Goal: Check status: Check status

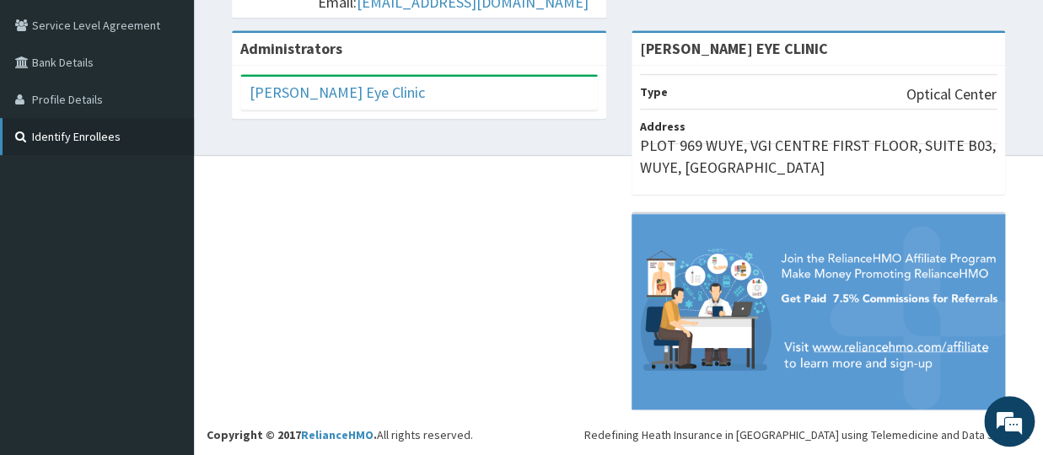
scroll to position [66, 0]
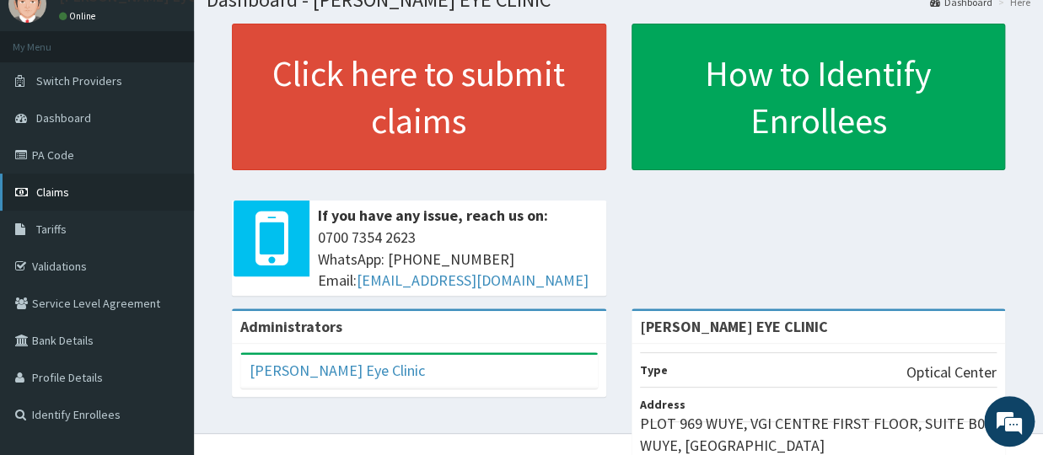
drag, startPoint x: 65, startPoint y: 190, endPoint x: 79, endPoint y: 197, distance: 16.2
click at [67, 190] on span "Claims" at bounding box center [52, 192] width 33 height 15
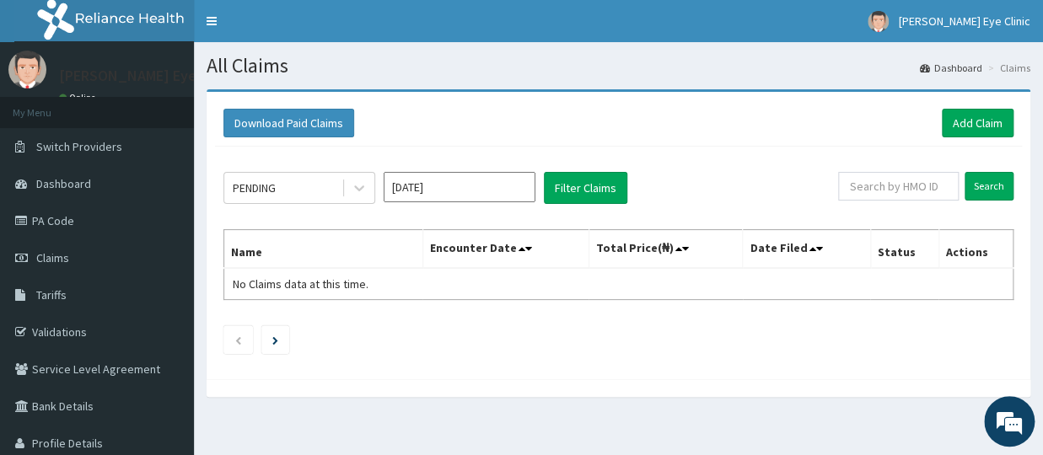
click at [420, 184] on input "[DATE]" at bounding box center [460, 187] width 152 height 30
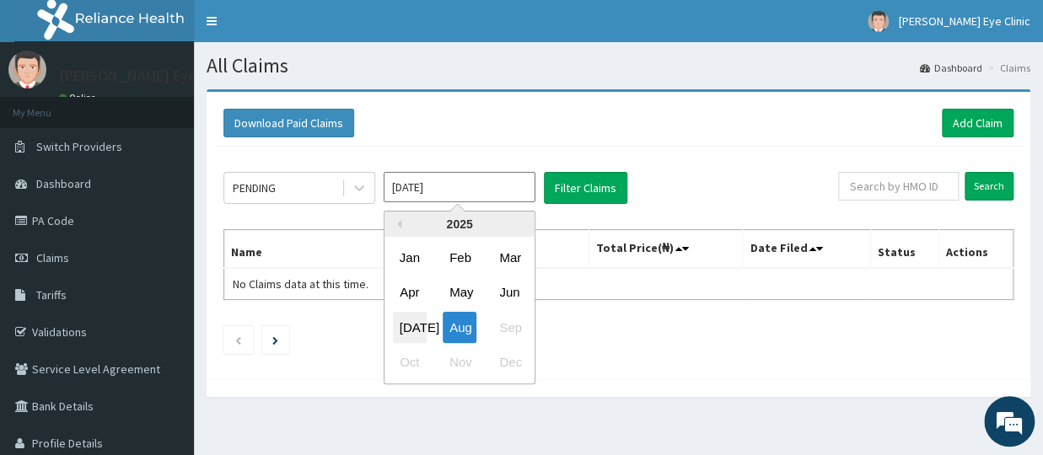
click at [408, 325] on div "[DATE]" at bounding box center [410, 327] width 34 height 31
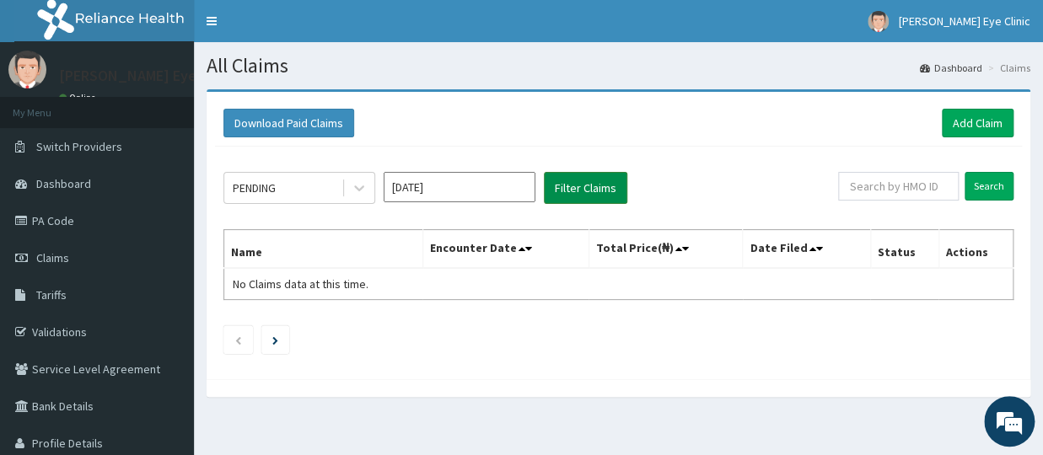
click at [584, 185] on button "Filter Claims" at bounding box center [585, 188] width 83 height 32
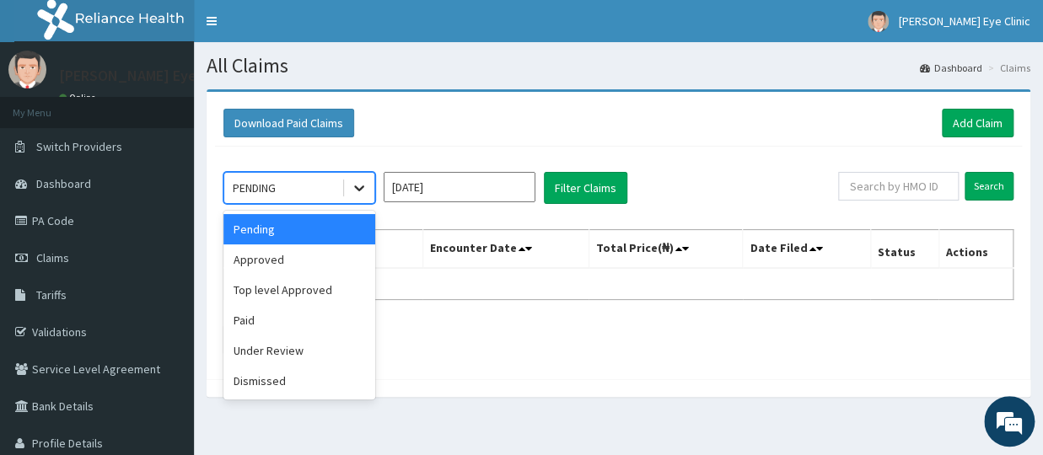
click at [363, 185] on icon at bounding box center [359, 188] width 17 height 17
drag, startPoint x: 260, startPoint y: 255, endPoint x: 266, endPoint y: 250, distance: 9.0
click at [261, 254] on div "Approved" at bounding box center [299, 259] width 152 height 30
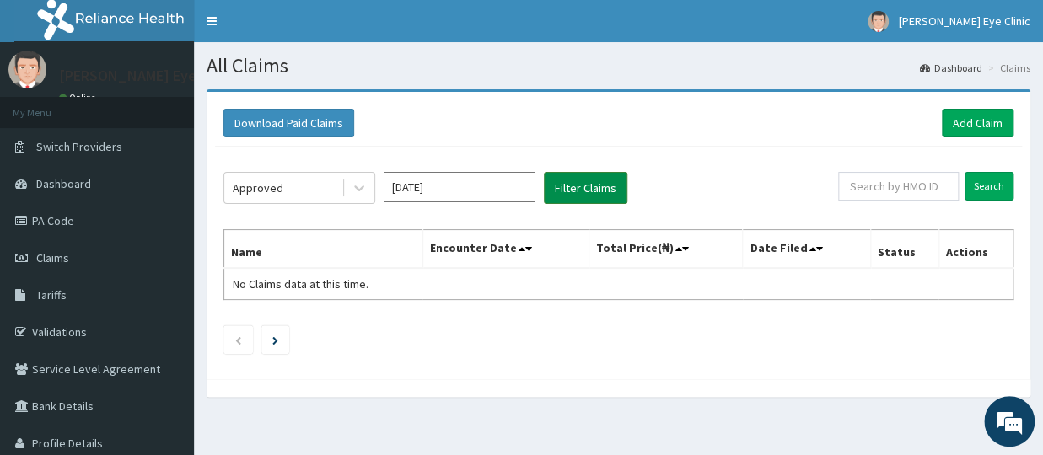
click at [565, 192] on button "Filter Claims" at bounding box center [585, 188] width 83 height 32
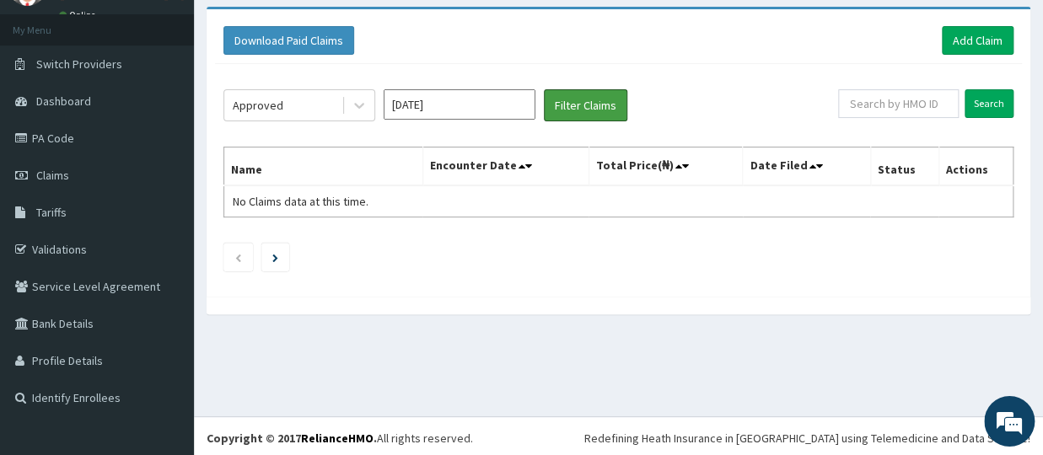
scroll to position [86, 0]
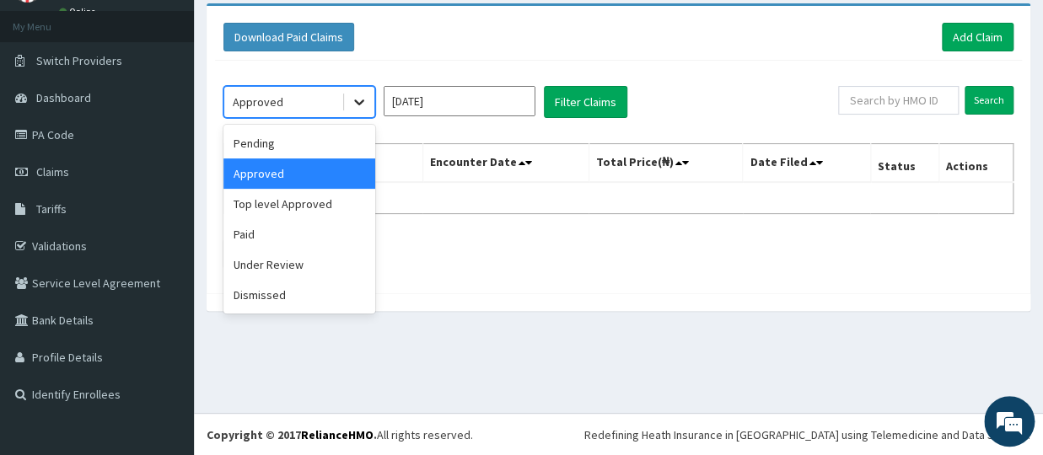
click at [358, 98] on icon at bounding box center [359, 102] width 17 height 17
click at [259, 228] on div "Paid" at bounding box center [299, 234] width 152 height 30
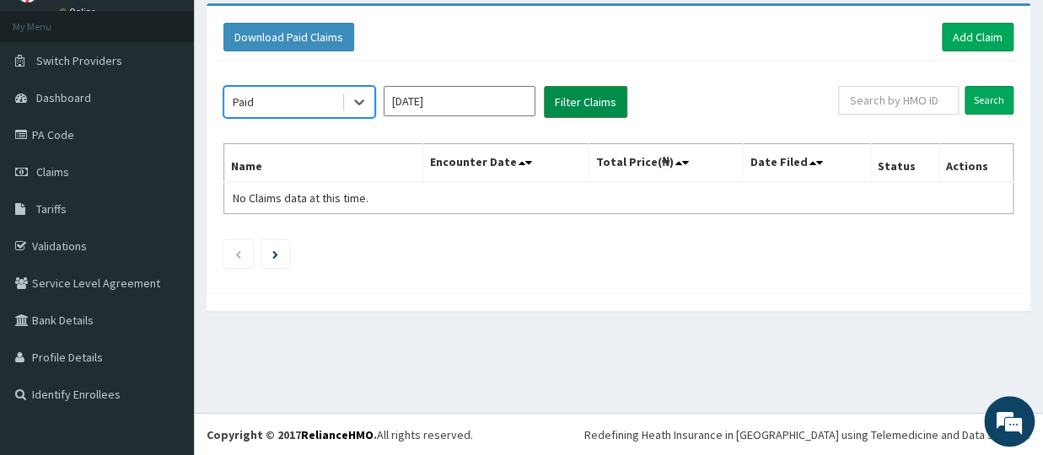
click at [575, 106] on button "Filter Claims" at bounding box center [585, 102] width 83 height 32
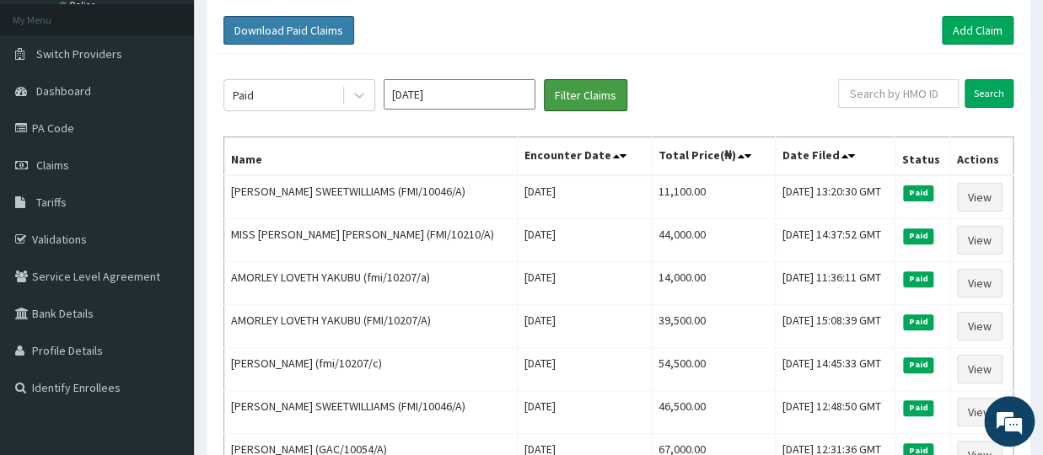
scroll to position [0, 0]
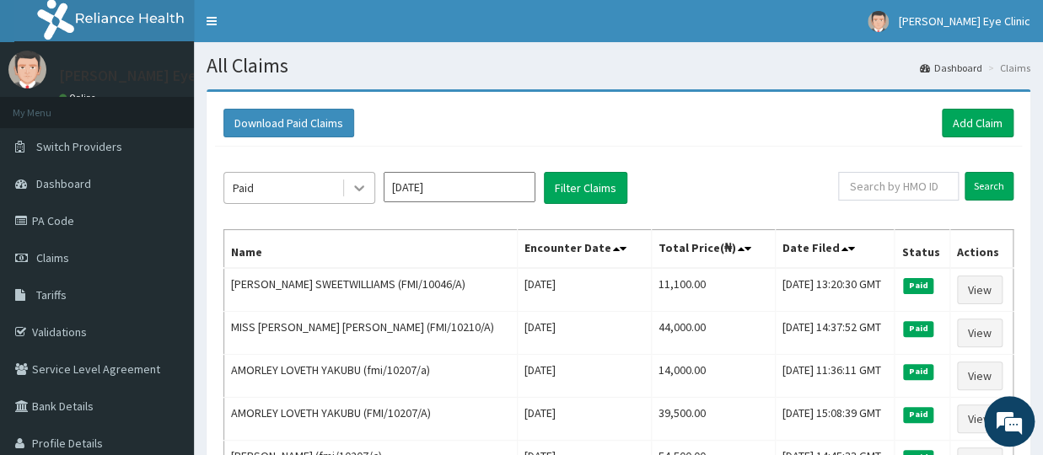
click at [359, 182] on icon at bounding box center [359, 188] width 17 height 17
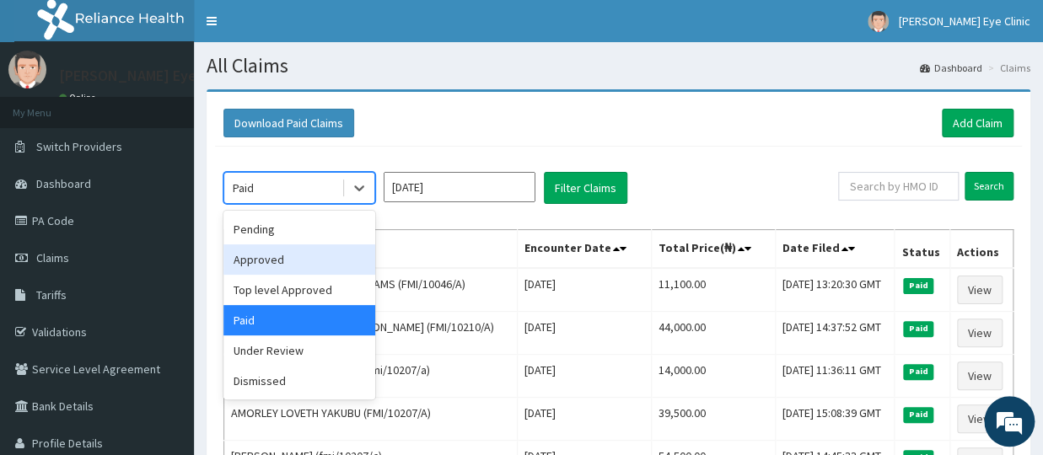
click at [254, 255] on div "Approved" at bounding box center [299, 259] width 152 height 30
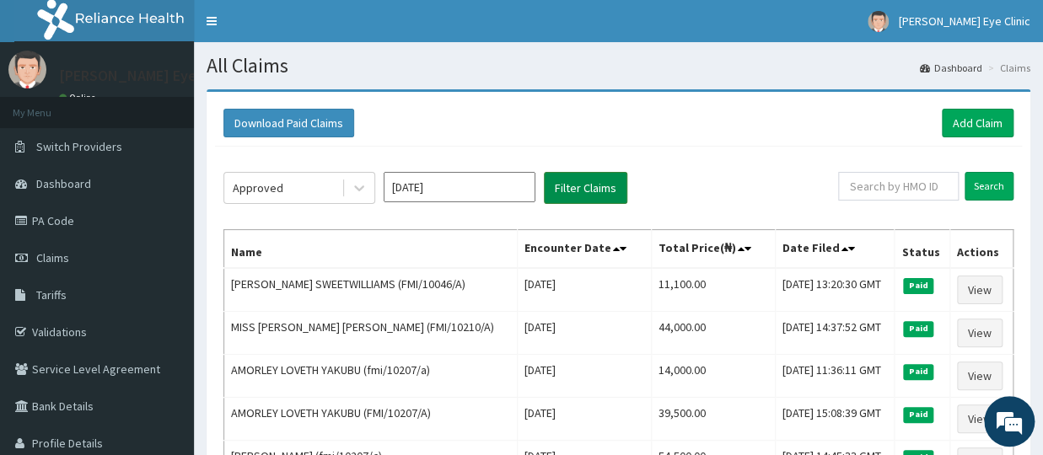
click at [578, 184] on button "Filter Claims" at bounding box center [585, 188] width 83 height 32
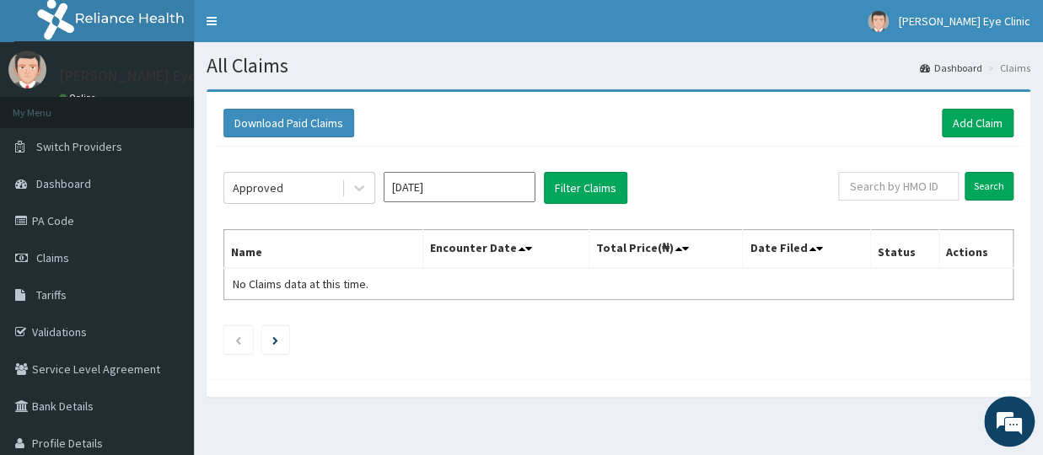
click at [400, 190] on input "[DATE]" at bounding box center [460, 187] width 152 height 30
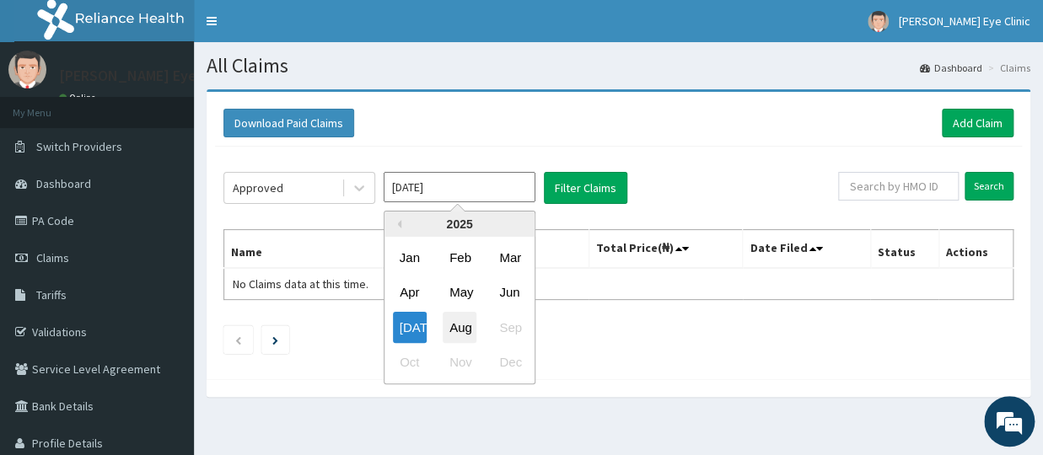
click at [459, 325] on div "Aug" at bounding box center [460, 327] width 34 height 31
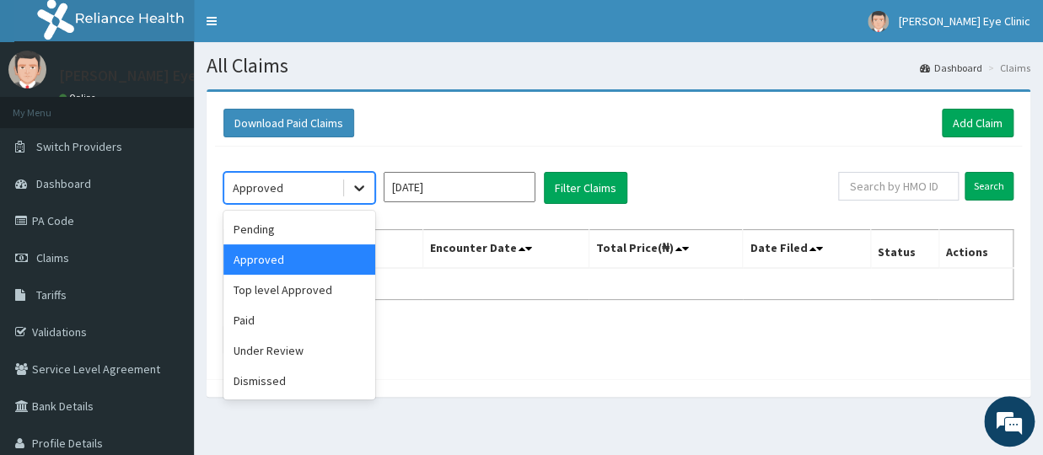
click at [363, 184] on icon at bounding box center [359, 188] width 17 height 17
drag, startPoint x: 271, startPoint y: 261, endPoint x: 308, endPoint y: 246, distance: 39.3
click at [291, 252] on div "Approved" at bounding box center [299, 259] width 152 height 30
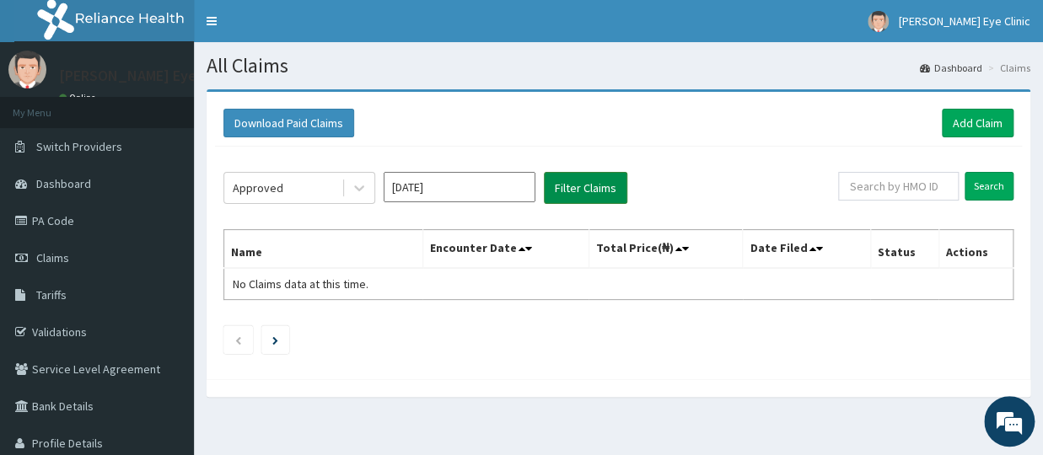
click at [593, 182] on button "Filter Claims" at bounding box center [585, 188] width 83 height 32
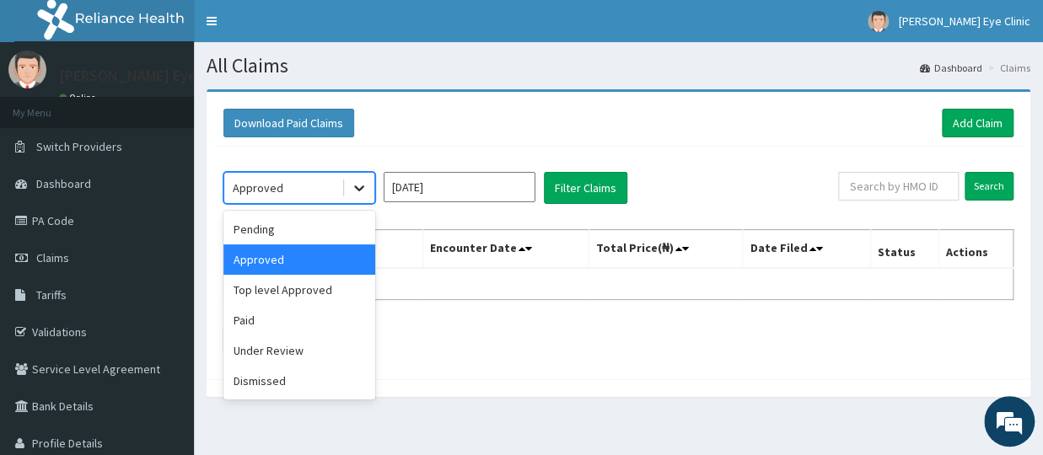
click at [359, 186] on icon at bounding box center [359, 188] width 17 height 17
drag, startPoint x: 259, startPoint y: 321, endPoint x: 384, endPoint y: 261, distance: 139.2
click at [261, 321] on div "Paid" at bounding box center [299, 320] width 152 height 30
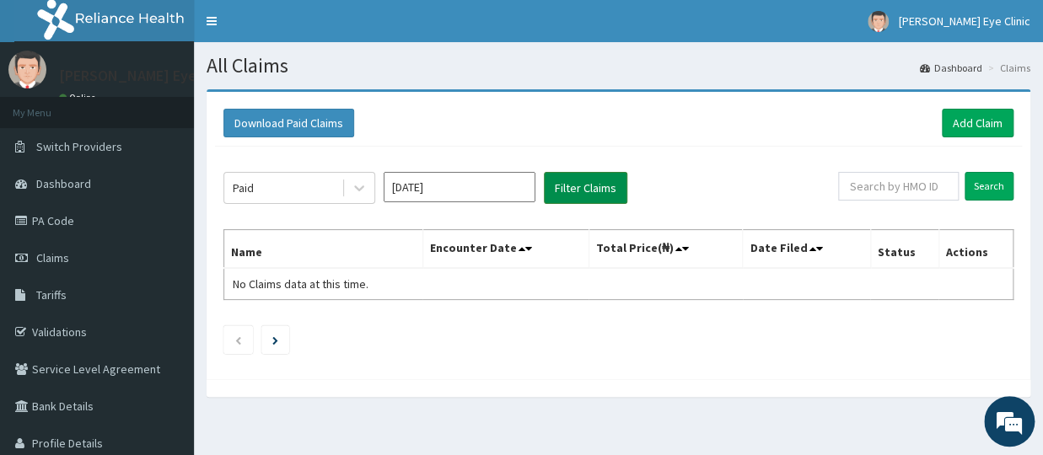
click at [561, 183] on button "Filter Claims" at bounding box center [585, 188] width 83 height 32
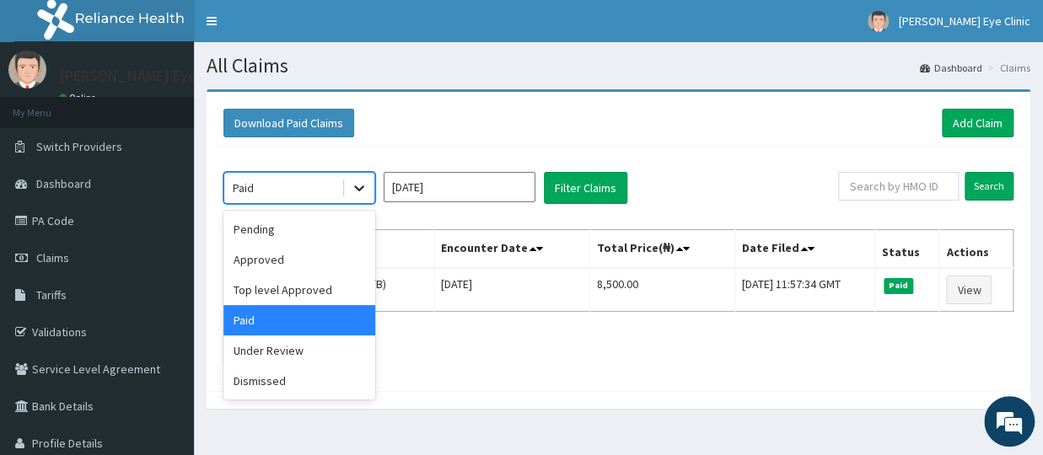
click at [360, 185] on icon at bounding box center [359, 188] width 17 height 17
click at [454, 185] on input "[DATE]" at bounding box center [460, 187] width 152 height 30
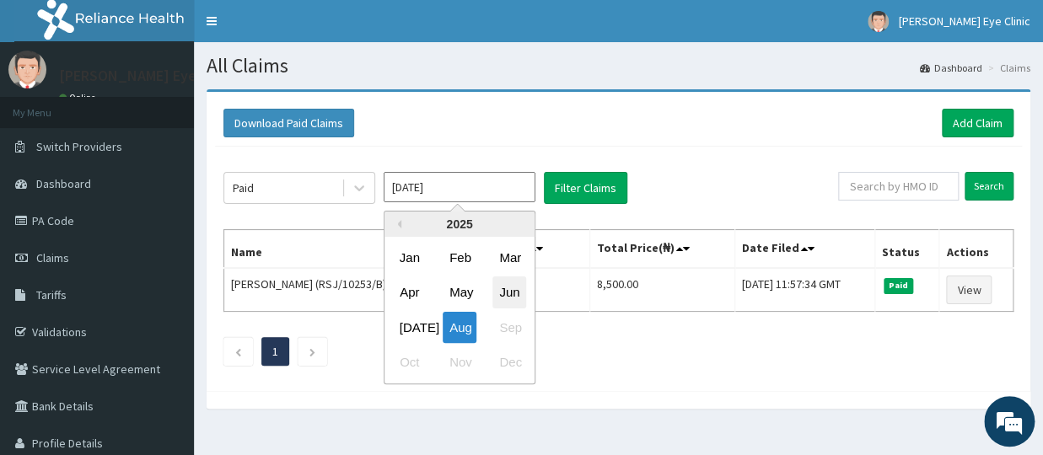
click at [502, 284] on div "Jun" at bounding box center [509, 292] width 34 height 31
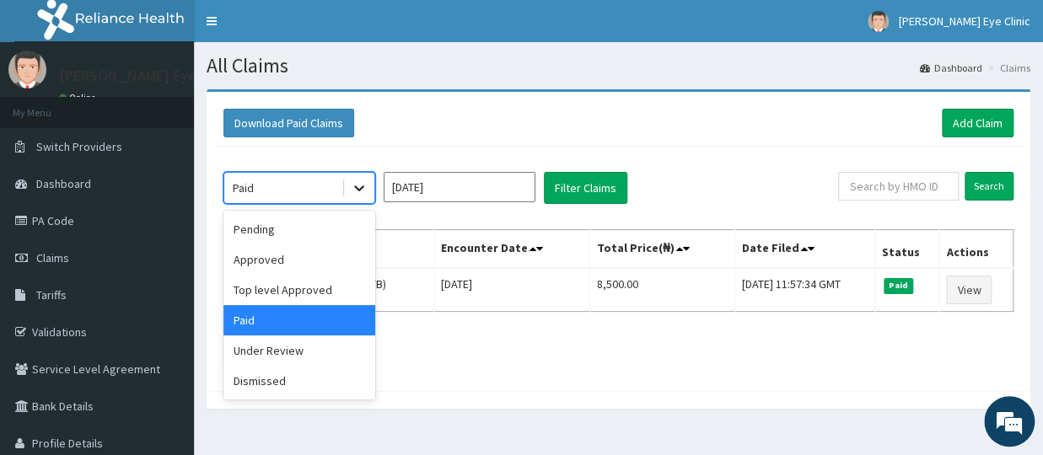
click at [360, 185] on icon at bounding box center [359, 188] width 17 height 17
click at [268, 250] on div "Approved" at bounding box center [299, 259] width 152 height 30
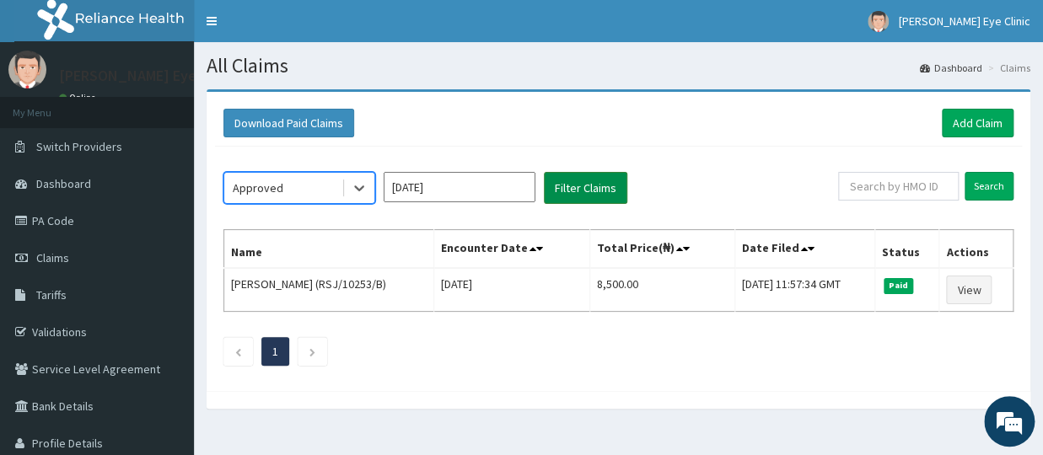
click at [575, 188] on button "Filter Claims" at bounding box center [585, 188] width 83 height 32
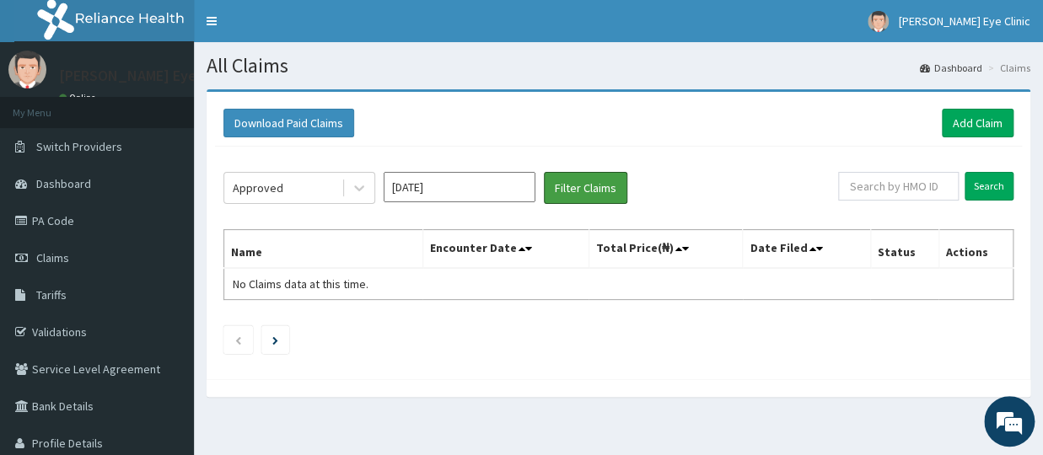
drag, startPoint x: 574, startPoint y: 187, endPoint x: 518, endPoint y: 184, distance: 56.6
click at [563, 186] on button "Filter Claims" at bounding box center [585, 188] width 83 height 32
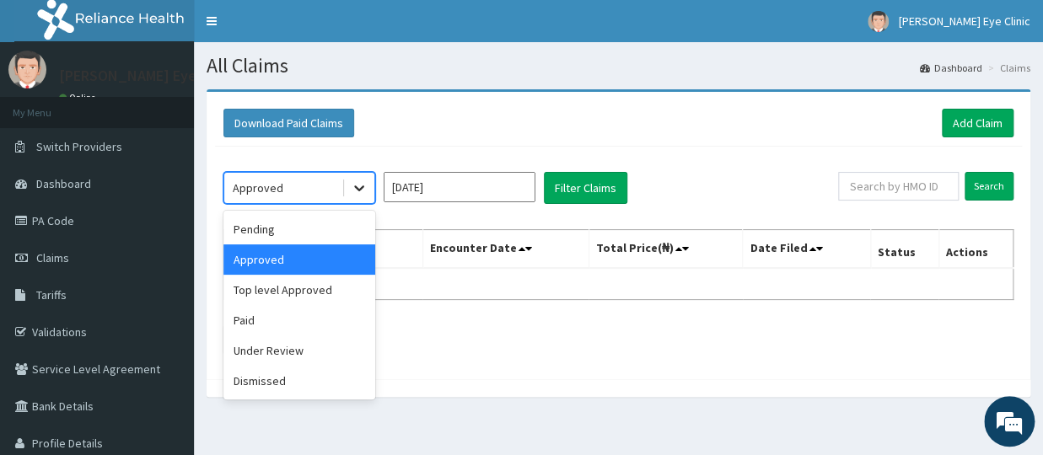
click at [357, 184] on icon at bounding box center [359, 188] width 17 height 17
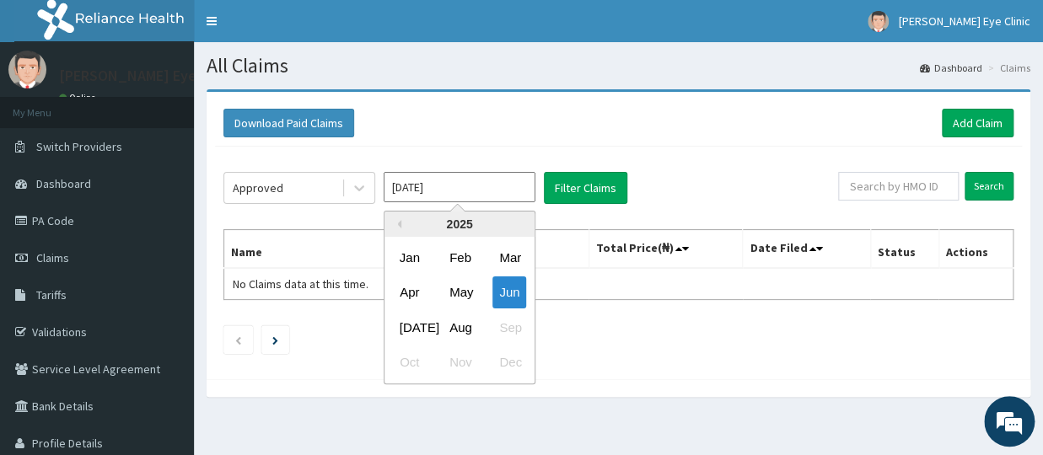
click at [438, 191] on input "[DATE]" at bounding box center [460, 187] width 152 height 30
click at [457, 292] on div "May" at bounding box center [460, 292] width 34 height 31
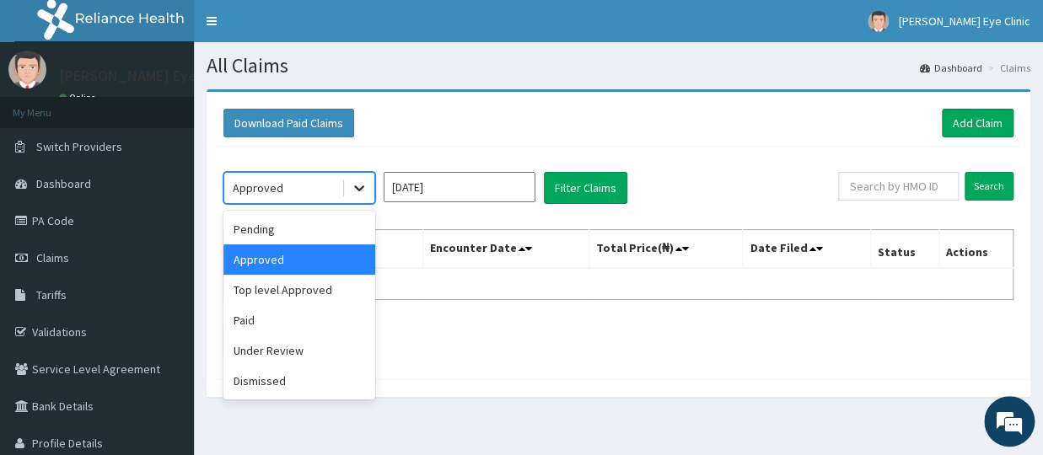
click at [361, 186] on icon at bounding box center [359, 188] width 17 height 17
click at [272, 265] on div "Approved" at bounding box center [299, 259] width 152 height 30
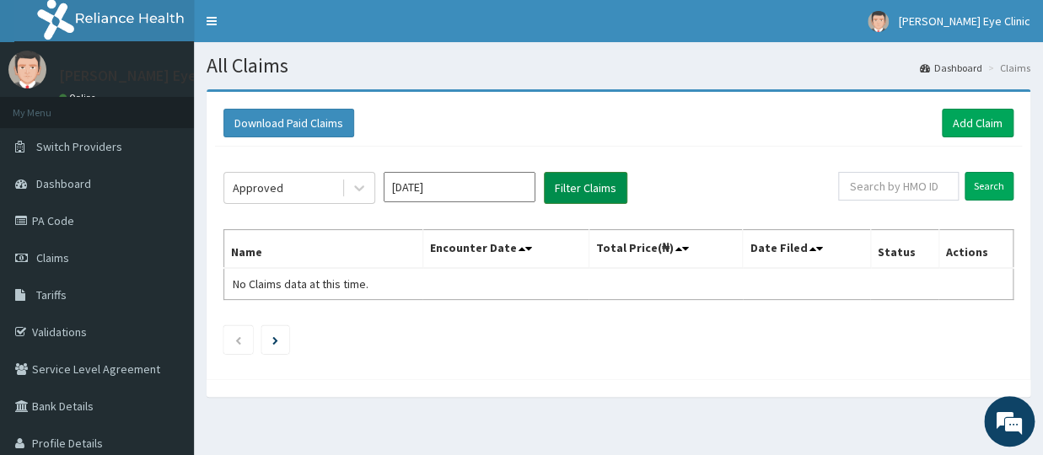
click at [588, 193] on button "Filter Claims" at bounding box center [585, 188] width 83 height 32
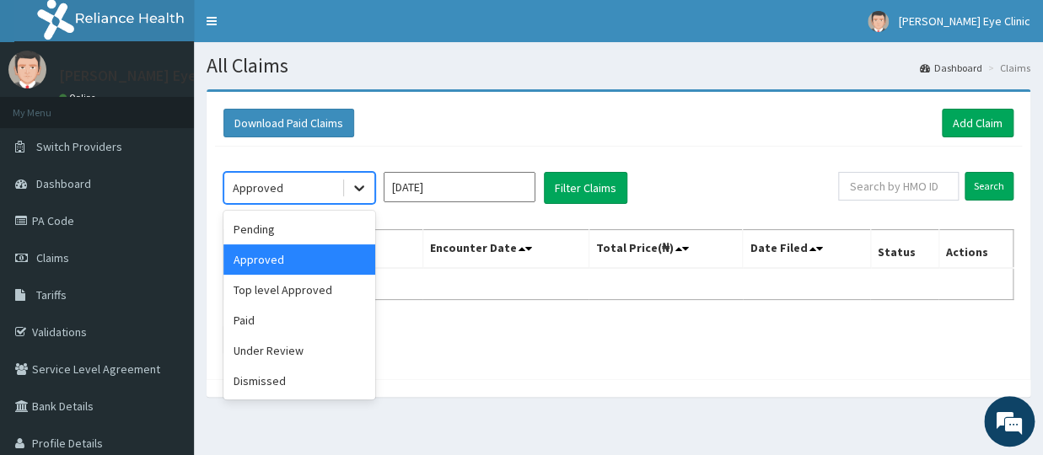
click at [360, 182] on icon at bounding box center [359, 188] width 17 height 17
click at [268, 326] on div "Paid" at bounding box center [299, 320] width 152 height 30
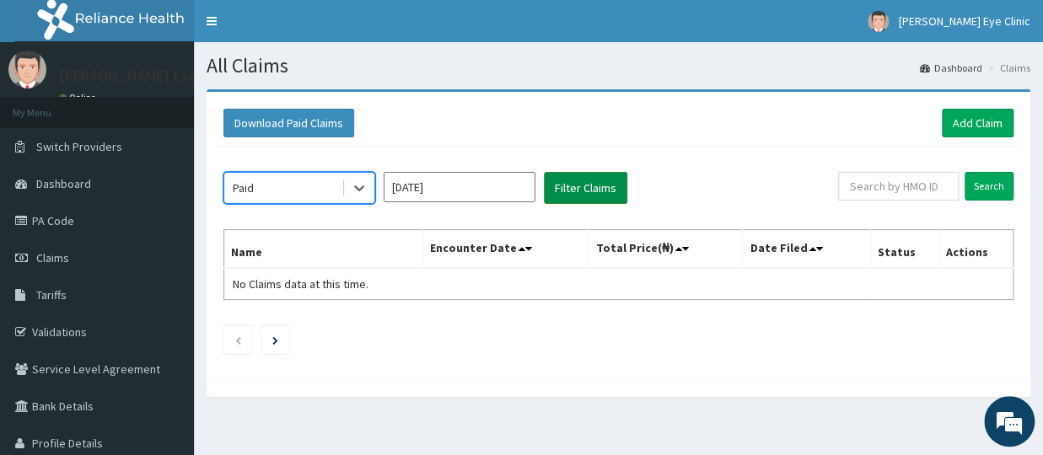
click at [573, 189] on button "Filter Claims" at bounding box center [585, 188] width 83 height 32
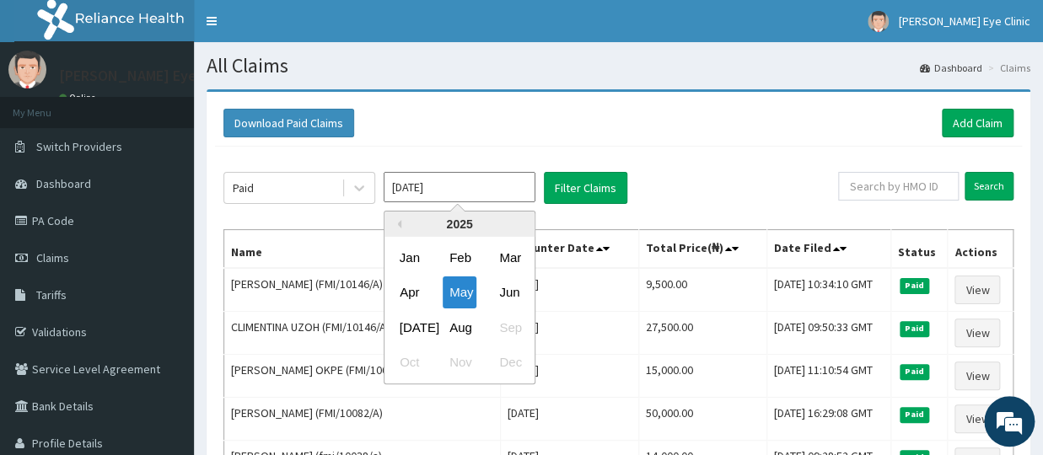
click at [449, 186] on input "[DATE]" at bounding box center [460, 187] width 152 height 30
click at [512, 293] on div "Jun" at bounding box center [509, 292] width 34 height 31
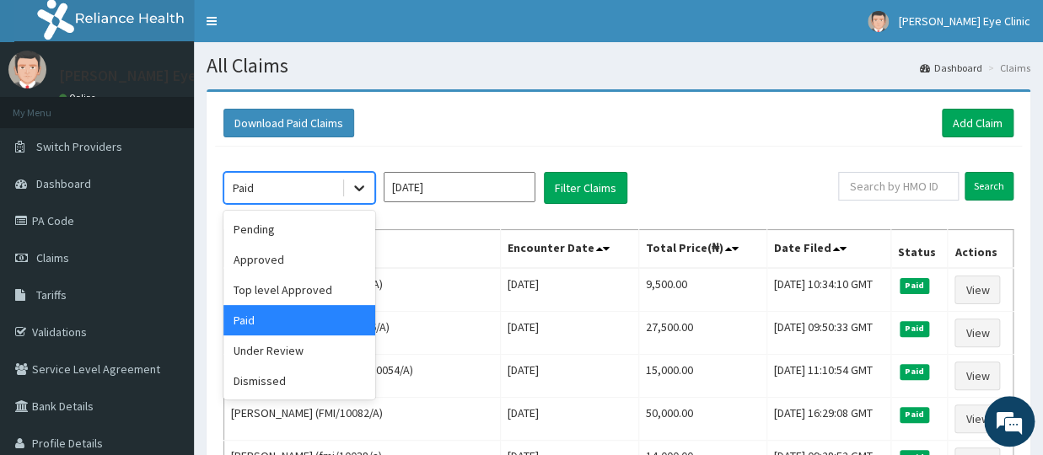
click at [363, 189] on icon at bounding box center [359, 188] width 17 height 17
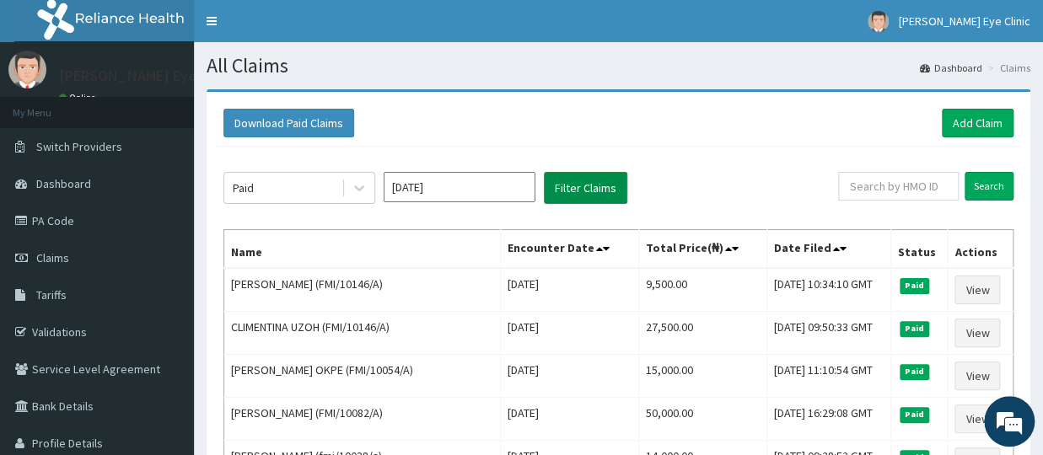
click at [583, 182] on button "Filter Claims" at bounding box center [585, 188] width 83 height 32
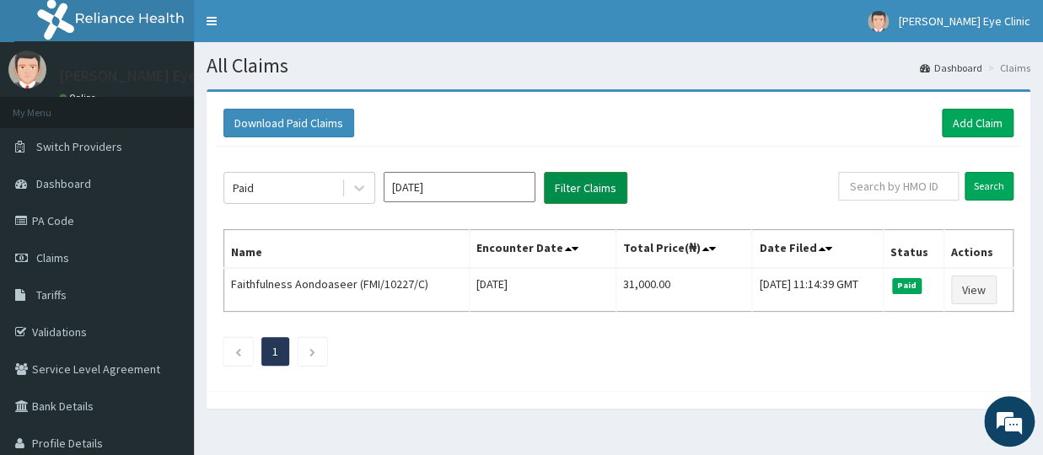
click at [583, 182] on button "Filter Claims" at bounding box center [585, 188] width 83 height 32
click at [357, 186] on icon at bounding box center [359, 189] width 10 height 6
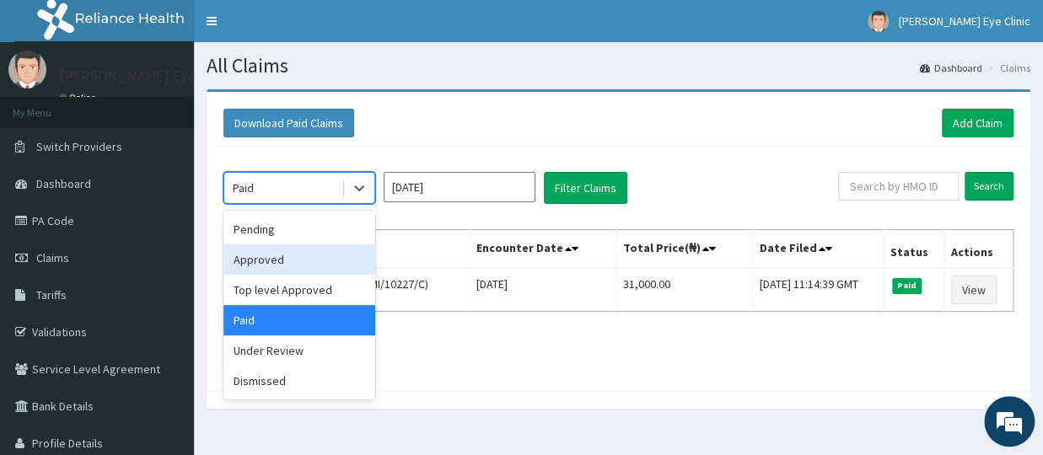
drag, startPoint x: 268, startPoint y: 255, endPoint x: 355, endPoint y: 239, distance: 88.5
click at [269, 256] on div "Approved" at bounding box center [299, 259] width 152 height 30
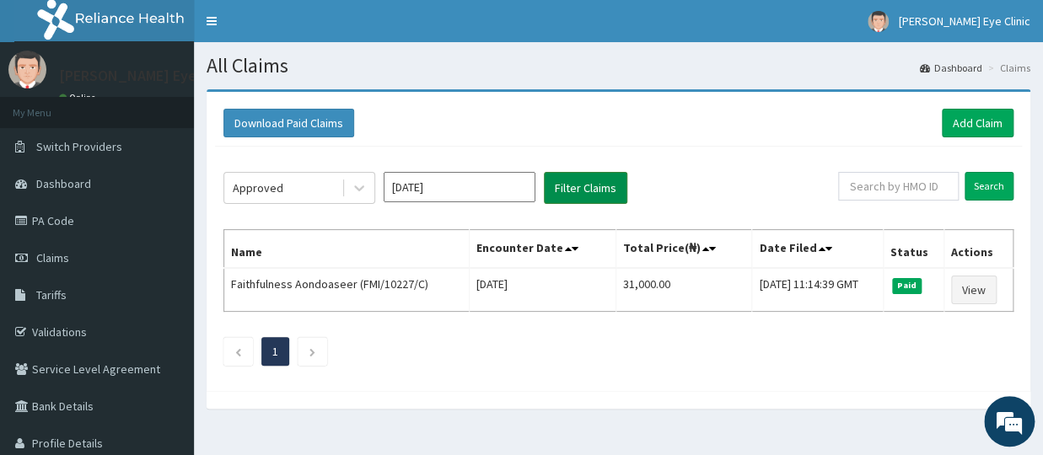
click at [574, 182] on button "Filter Claims" at bounding box center [585, 188] width 83 height 32
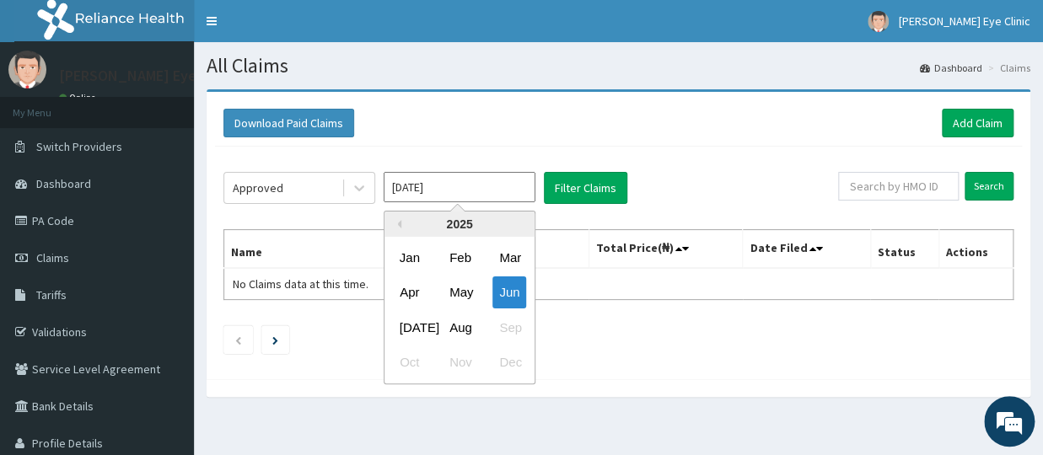
click at [433, 182] on input "[DATE]" at bounding box center [460, 187] width 152 height 30
click at [413, 325] on div "[DATE]" at bounding box center [410, 327] width 34 height 31
click at [413, 325] on div "Approved [DATE] Previous Year [DATE] Feb Mar Apr May Jun [DATE] Aug Sep Oct Nov…" at bounding box center [618, 259] width 807 height 224
type input "[DATE]"
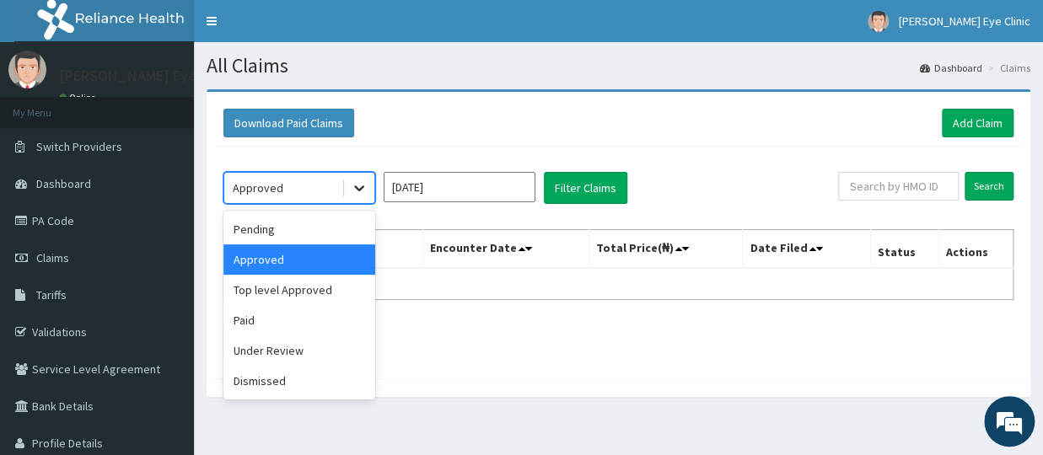
click at [360, 189] on icon at bounding box center [359, 189] width 10 height 6
click at [281, 317] on div "Paid" at bounding box center [299, 320] width 152 height 30
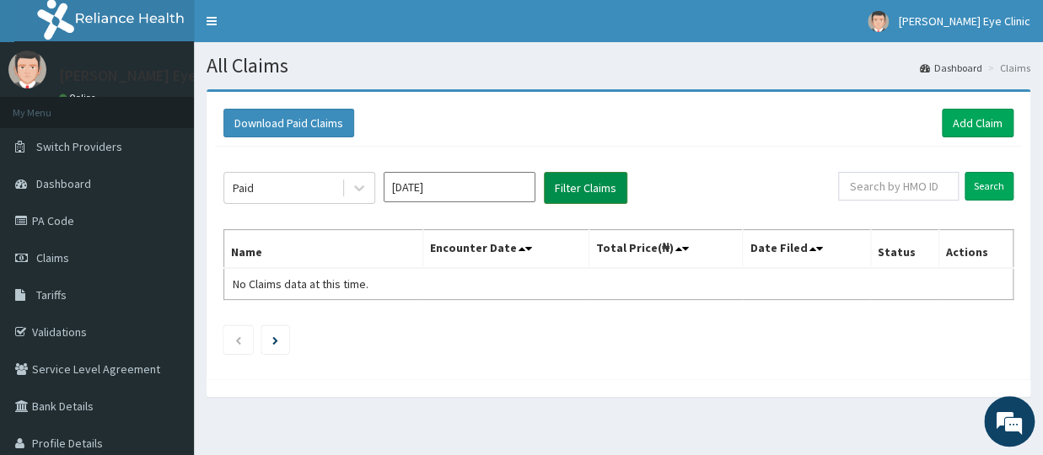
click at [590, 180] on button "Filter Claims" at bounding box center [585, 188] width 83 height 32
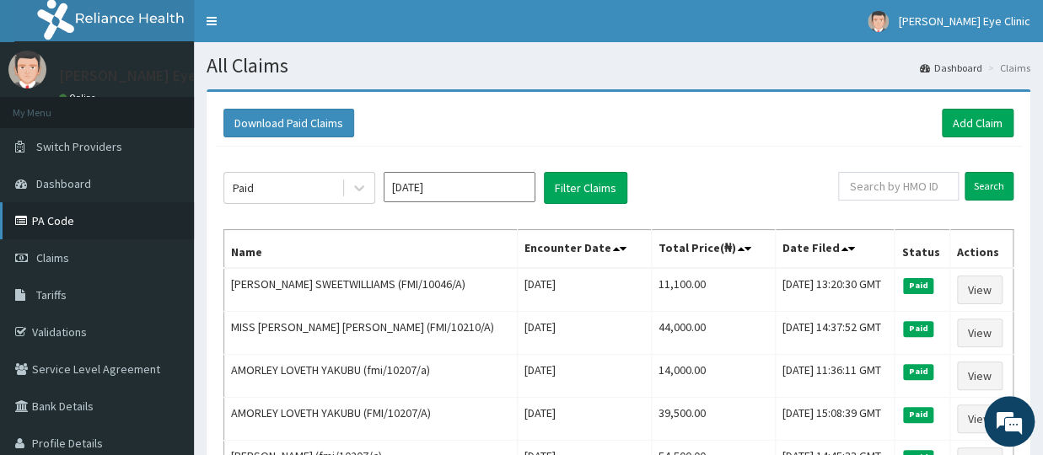
click at [64, 221] on link "PA Code" at bounding box center [97, 220] width 194 height 37
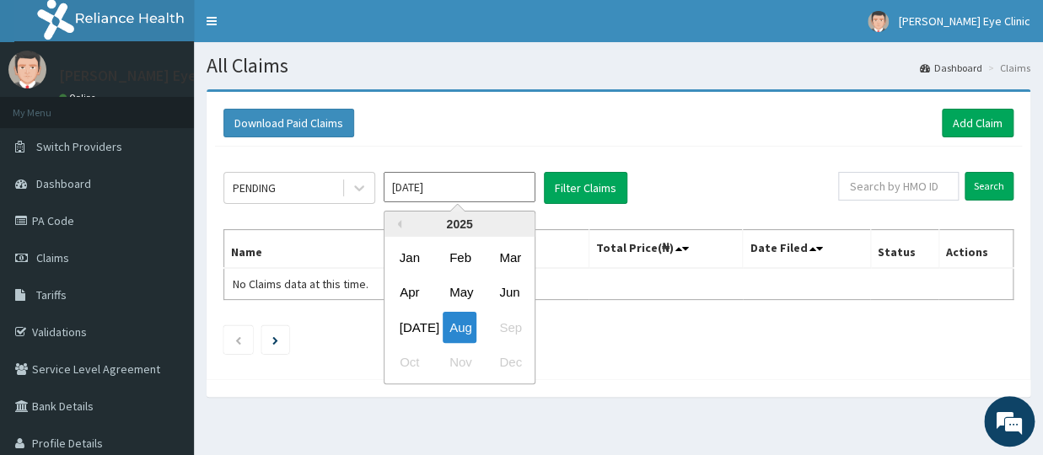
click at [435, 181] on input "Aug 2025" at bounding box center [460, 187] width 152 height 30
click at [407, 328] on div "Jul" at bounding box center [410, 327] width 34 height 31
type input "Jul 2025"
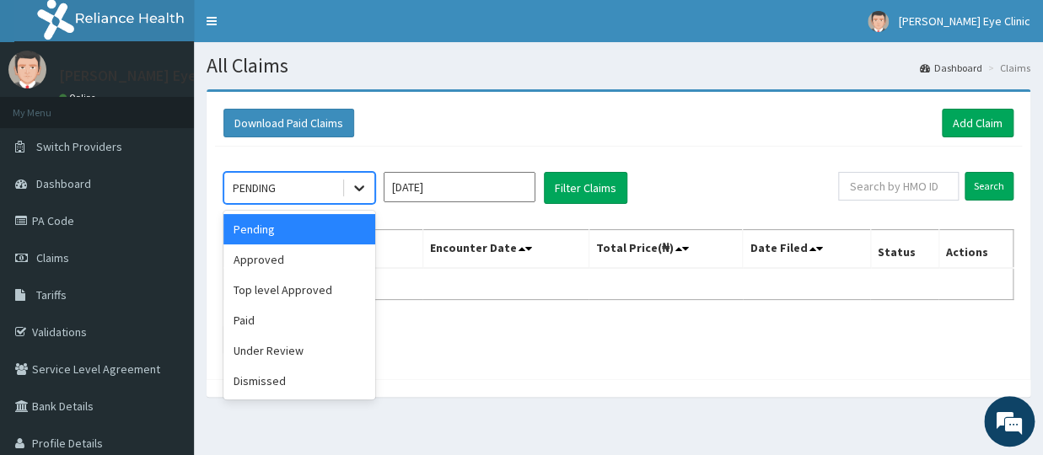
drag, startPoint x: 365, startPoint y: 181, endPoint x: 356, endPoint y: 188, distance: 11.5
click at [364, 182] on icon at bounding box center [359, 188] width 17 height 17
drag, startPoint x: 283, startPoint y: 233, endPoint x: 515, endPoint y: 193, distance: 235.2
click at [314, 232] on div "Pending" at bounding box center [299, 229] width 152 height 30
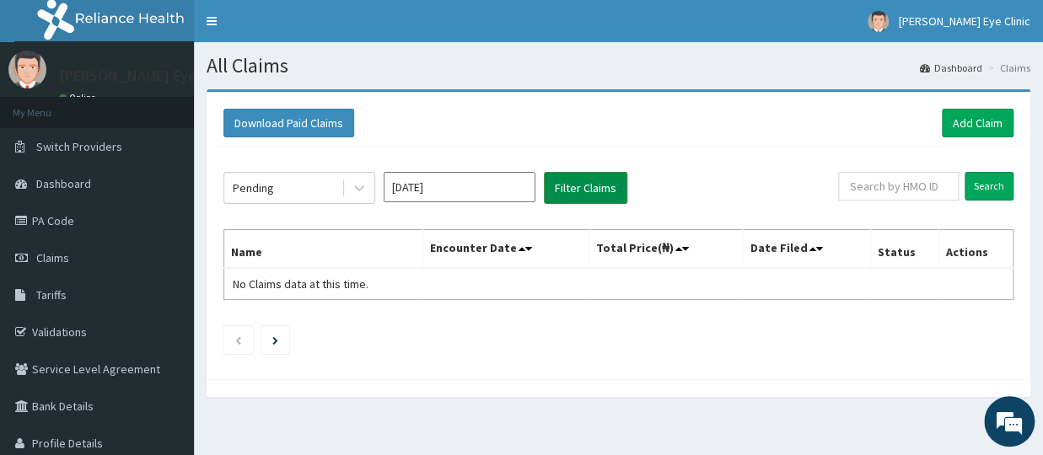
click at [574, 185] on button "Filter Claims" at bounding box center [585, 188] width 83 height 32
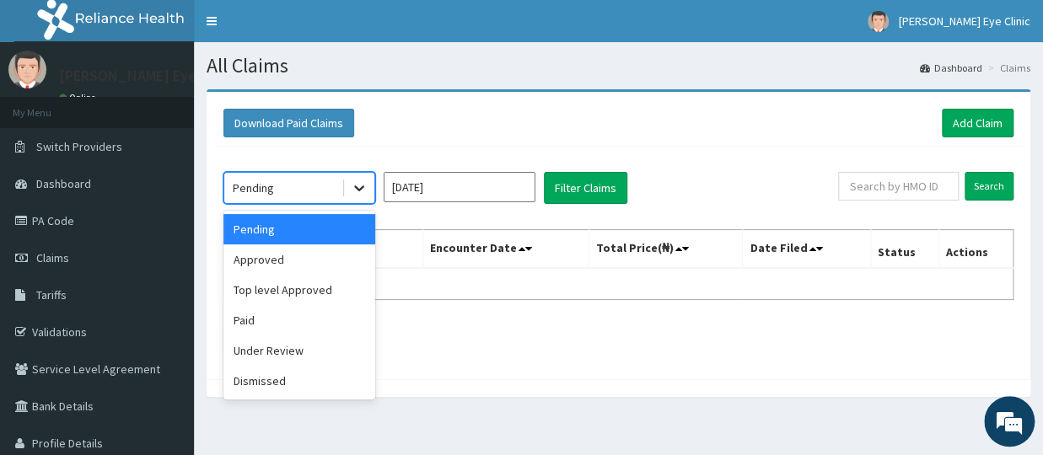
click at [357, 182] on icon at bounding box center [359, 188] width 17 height 17
click at [273, 259] on div "Approved" at bounding box center [299, 259] width 152 height 30
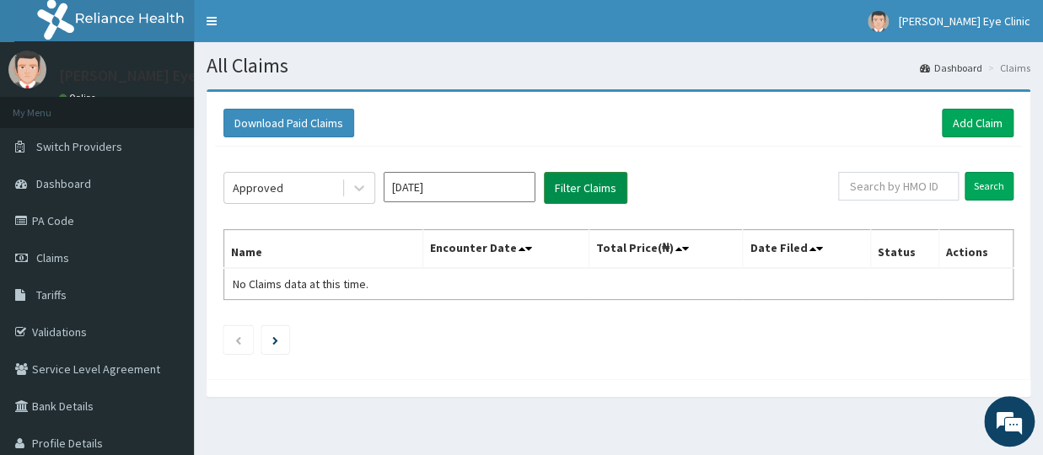
click at [573, 180] on button "Filter Claims" at bounding box center [585, 188] width 83 height 32
click at [357, 183] on icon at bounding box center [359, 188] width 17 height 17
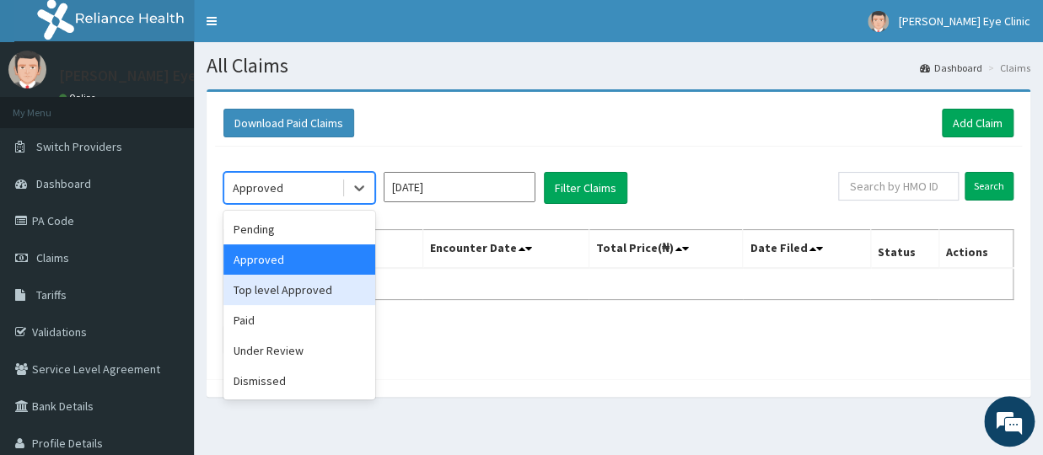
click at [283, 298] on div "Top level Approved" at bounding box center [299, 290] width 152 height 30
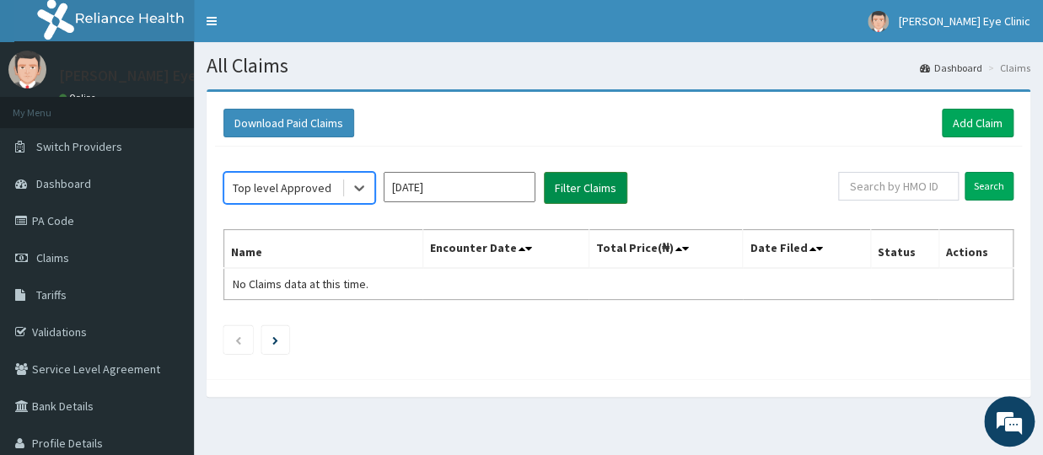
click at [579, 184] on button "Filter Claims" at bounding box center [585, 188] width 83 height 32
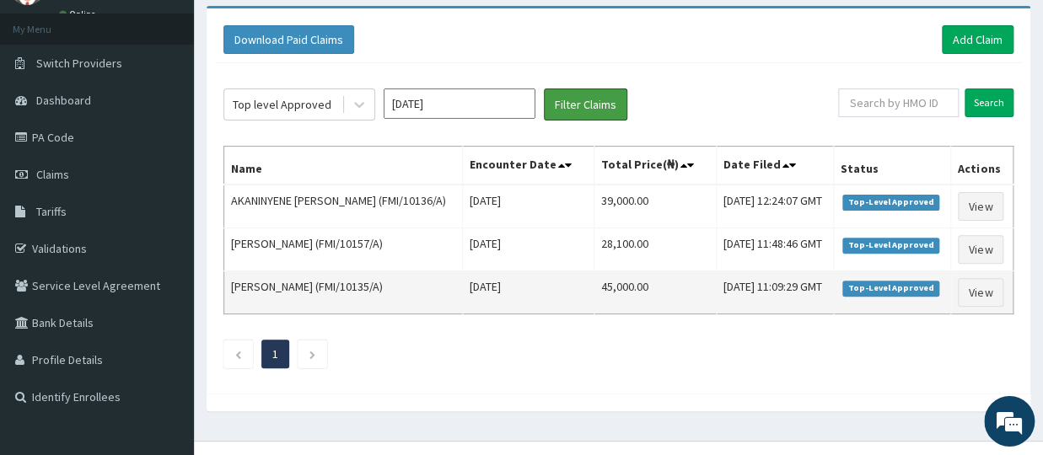
scroll to position [111, 0]
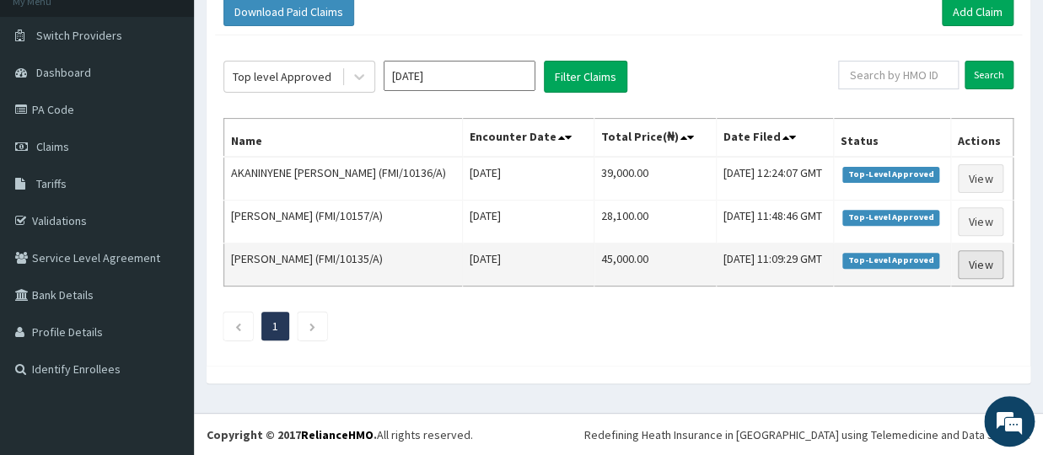
click at [986, 257] on link "View" at bounding box center [981, 264] width 46 height 29
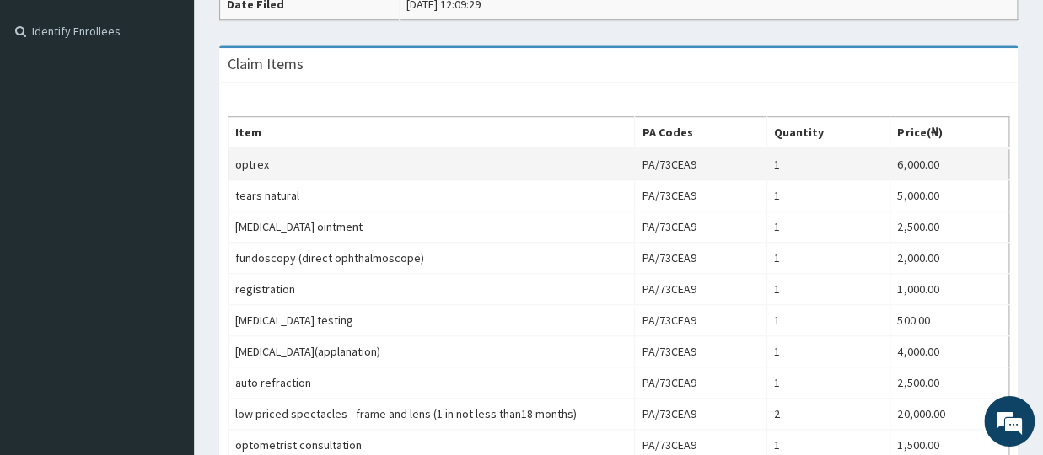
scroll to position [371, 0]
